Goal: Transaction & Acquisition: Purchase product/service

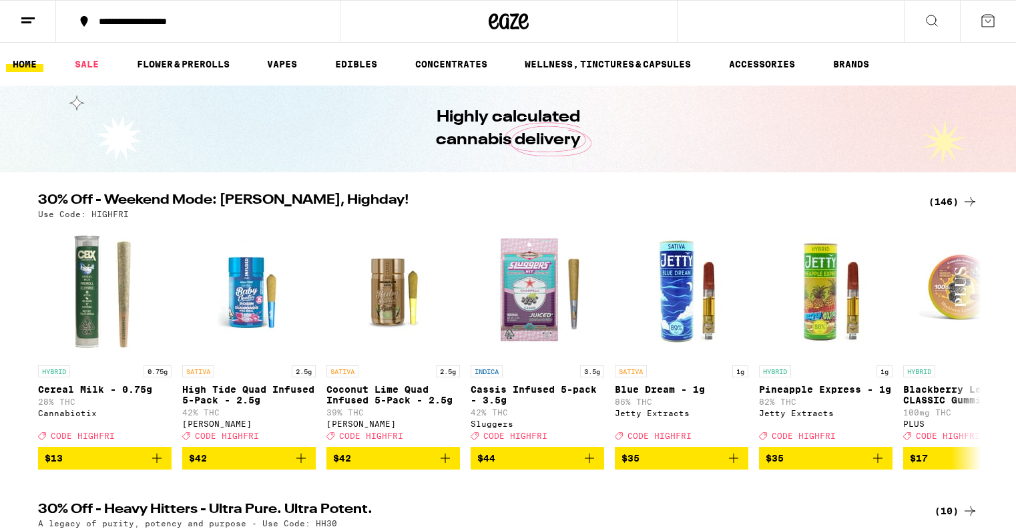
click at [915, 23] on button at bounding box center [932, 22] width 56 height 42
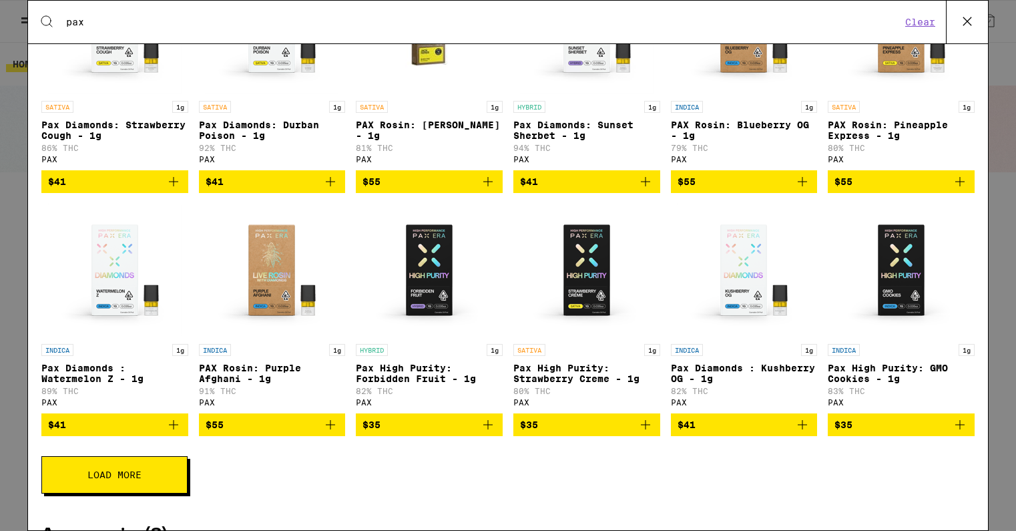
scroll to position [315, 0]
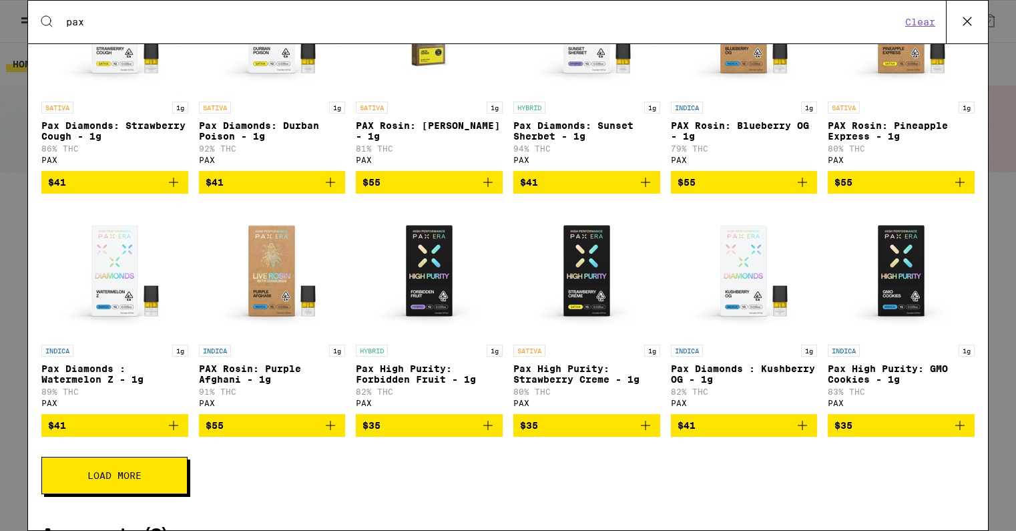
click at [486, 430] on icon "Add to bag" at bounding box center [488, 425] width 9 height 9
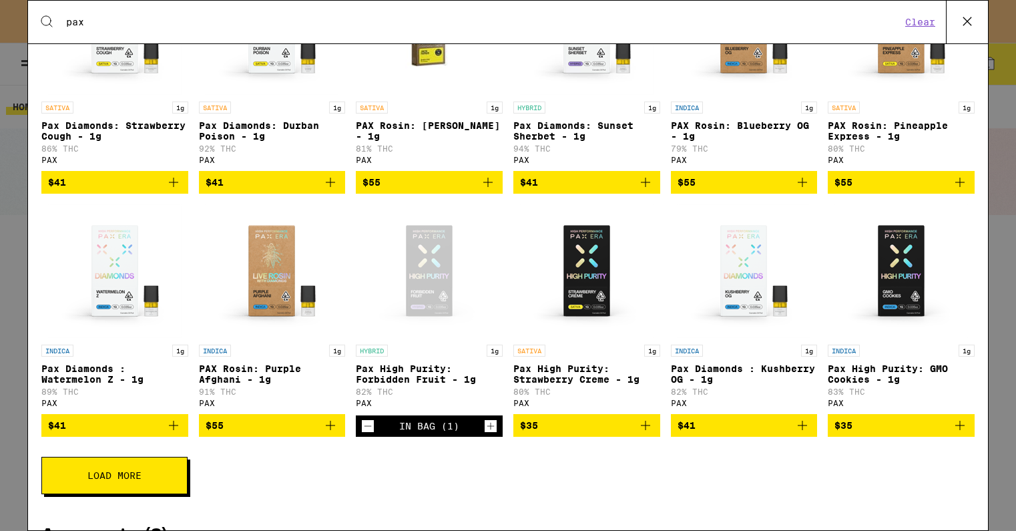
click at [492, 434] on icon "Increment" at bounding box center [491, 426] width 12 height 16
click at [369, 434] on icon "Decrement" at bounding box center [368, 426] width 12 height 16
click at [958, 433] on icon "Add to bag" at bounding box center [960, 425] width 16 height 16
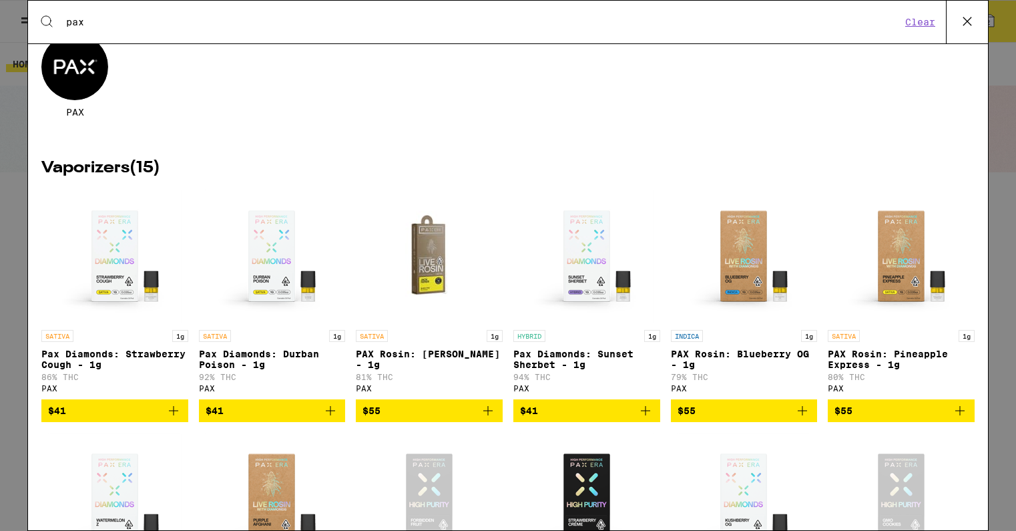
scroll to position [21, 0]
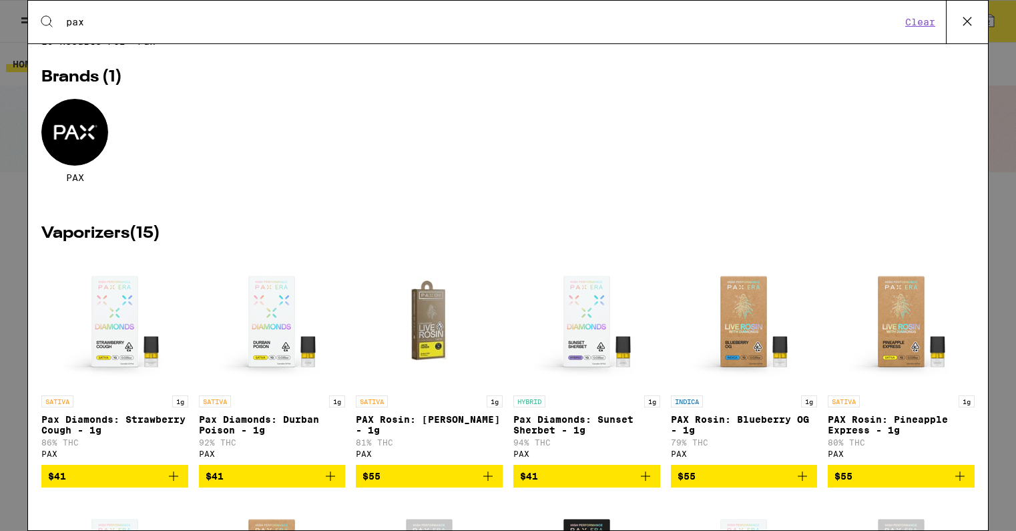
drag, startPoint x: 453, startPoint y: 17, endPoint x: 90, endPoint y: -14, distance: 363.9
click at [90, 0] on html "**********" at bounding box center [508, 0] width 1016 height 0
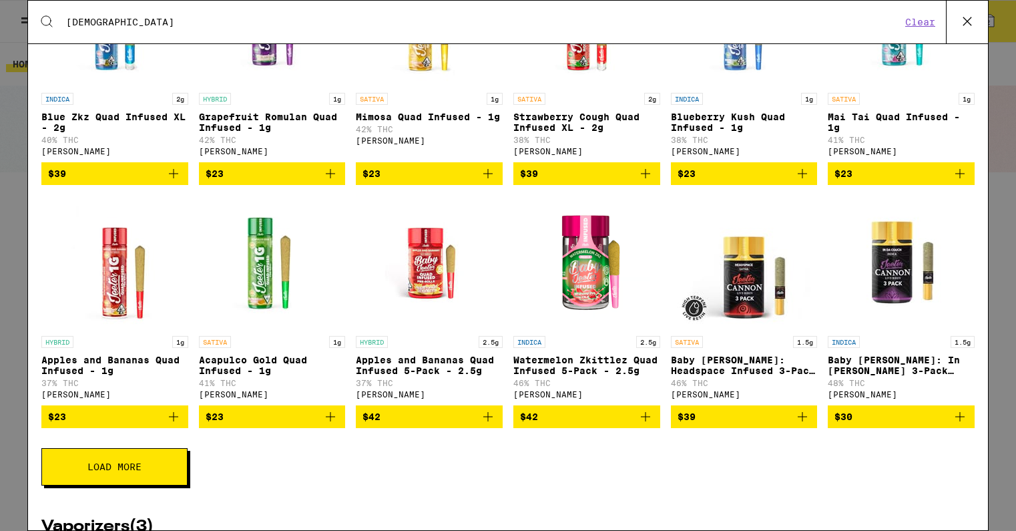
scroll to position [366, 0]
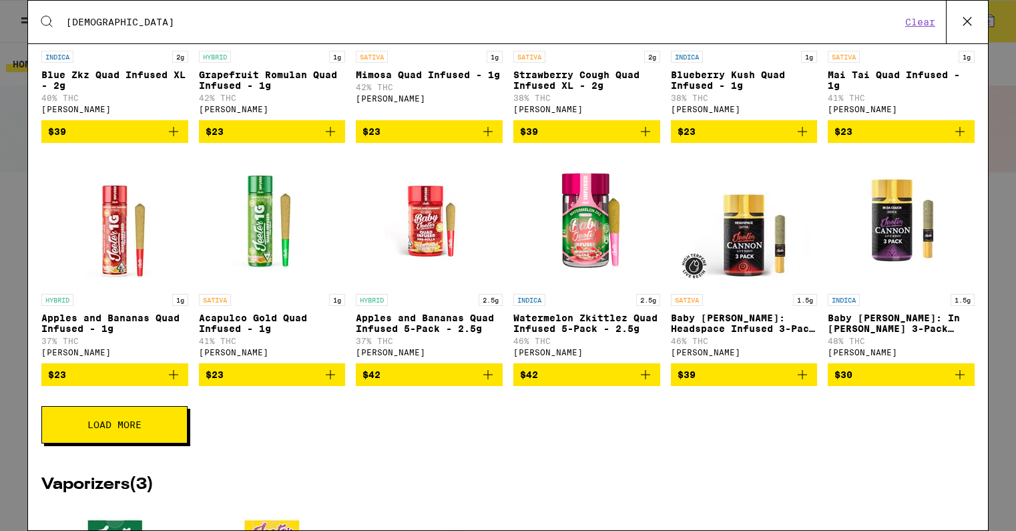
type input "[DEMOGRAPHIC_DATA]"
click at [660, 386] on button "$42" at bounding box center [587, 374] width 147 height 23
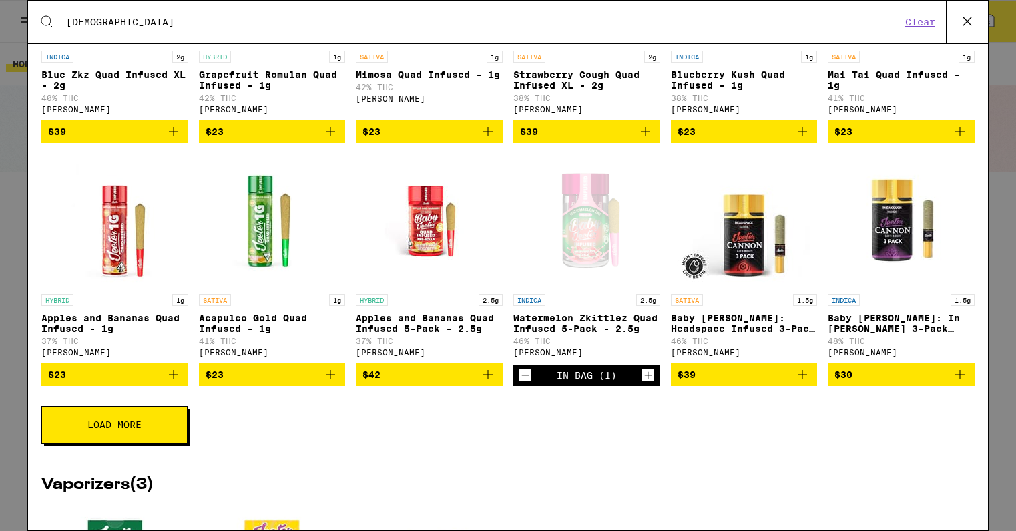
click at [651, 383] on icon "Increment" at bounding box center [648, 375] width 12 height 16
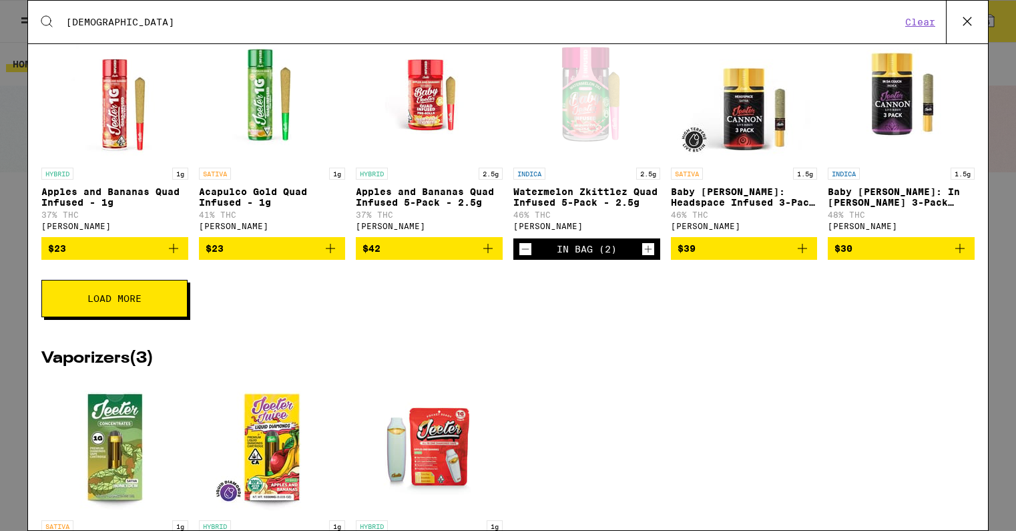
scroll to position [495, 0]
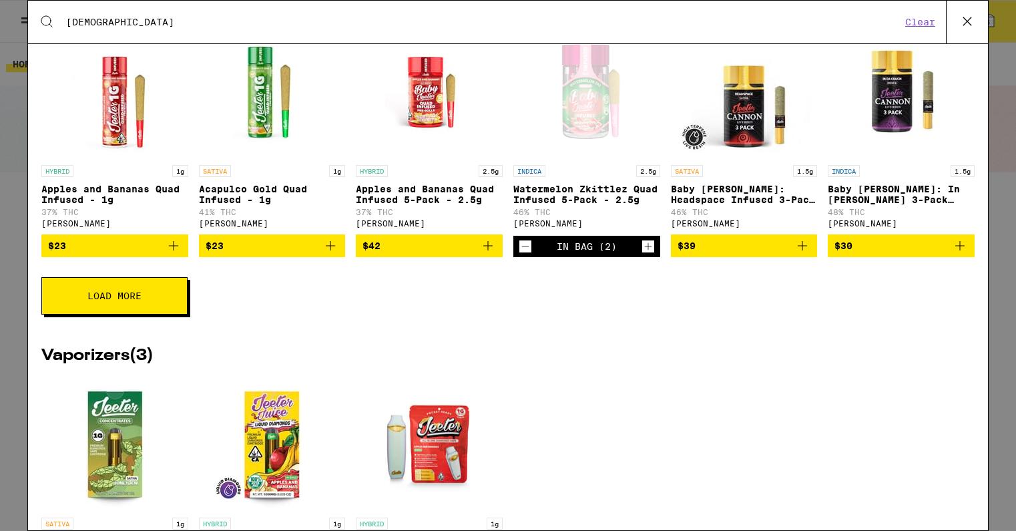
click at [59, 304] on button "Load More" at bounding box center [114, 295] width 146 height 37
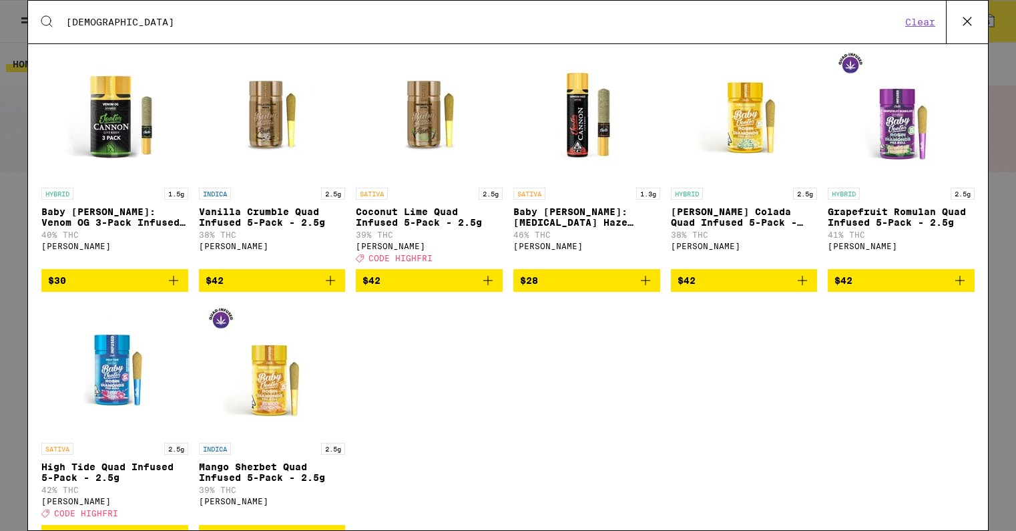
scroll to position [804, 0]
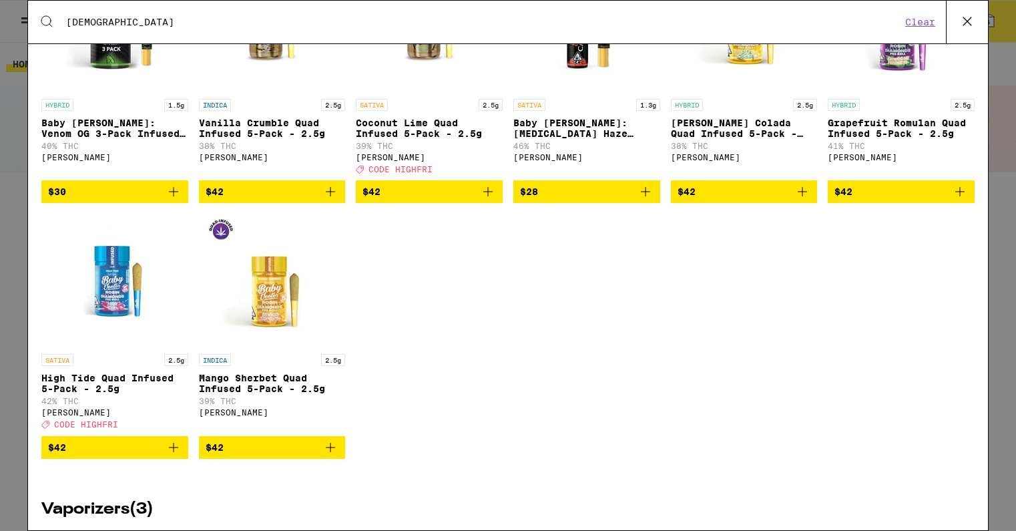
click at [962, 200] on icon "Add to bag" at bounding box center [960, 192] width 16 height 16
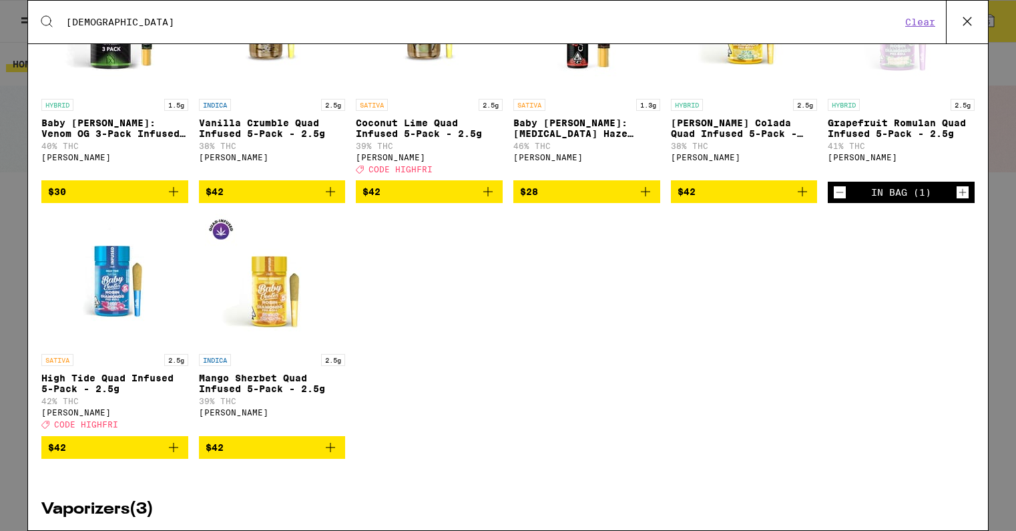
click at [962, 200] on icon "Increment" at bounding box center [963, 192] width 12 height 16
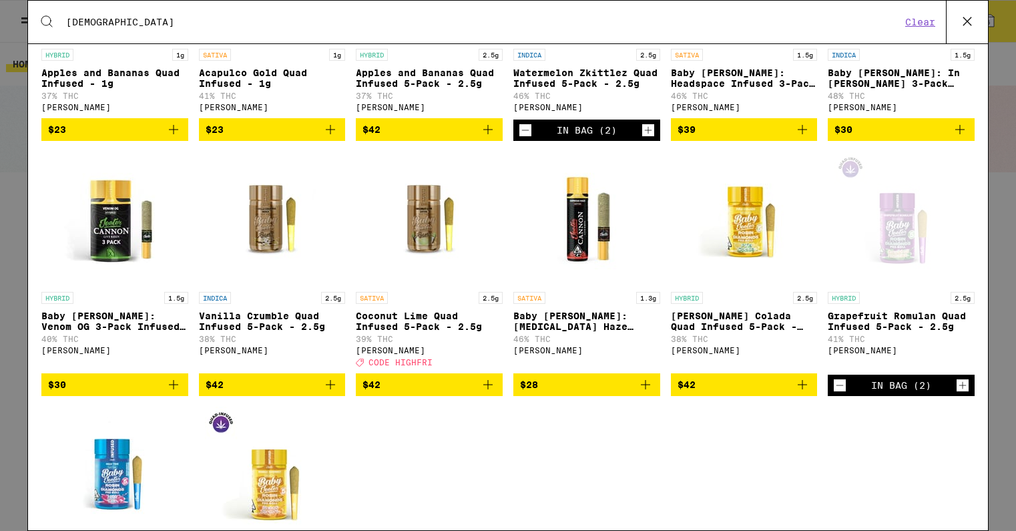
scroll to position [401, 0]
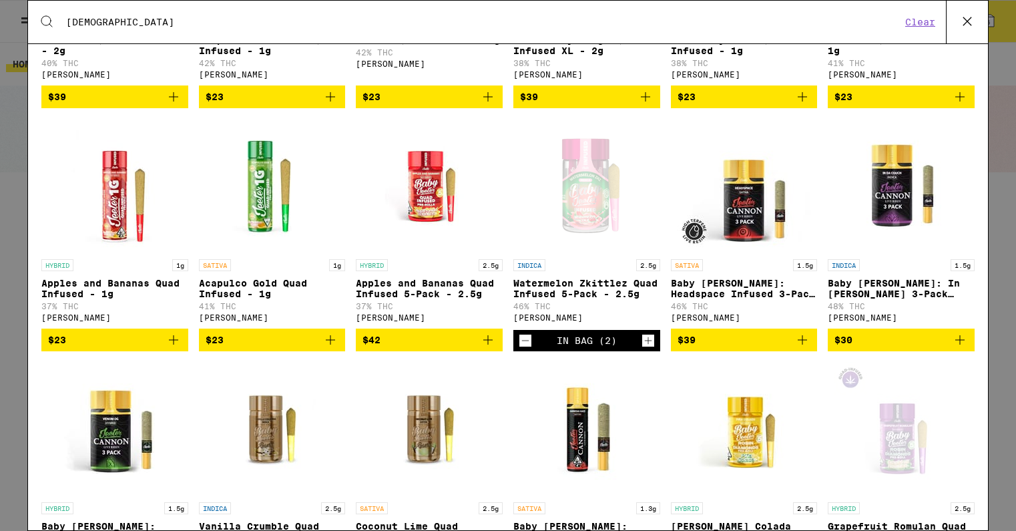
click at [972, 17] on icon at bounding box center [968, 21] width 20 height 20
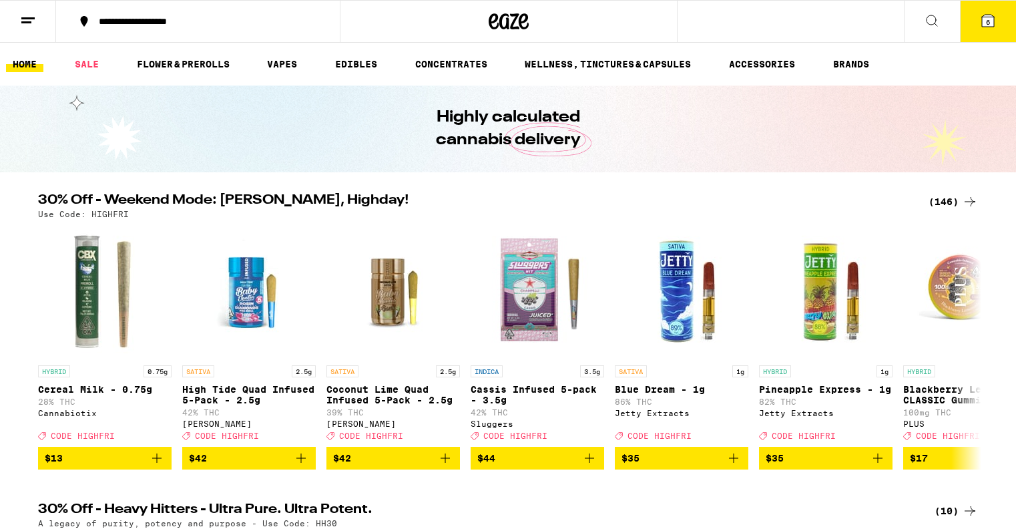
click at [975, 25] on button "6" at bounding box center [988, 21] width 56 height 41
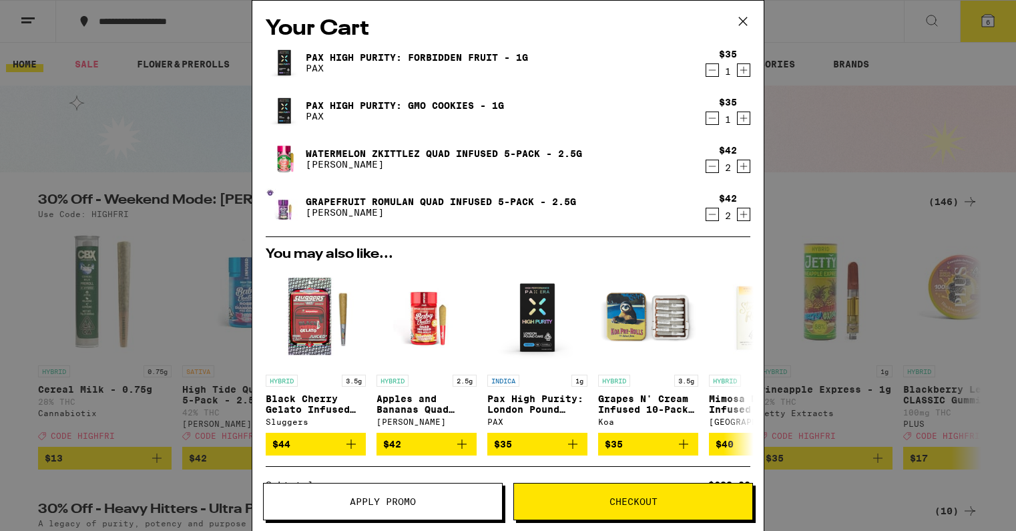
scroll to position [168, 0]
